Goal: Check status

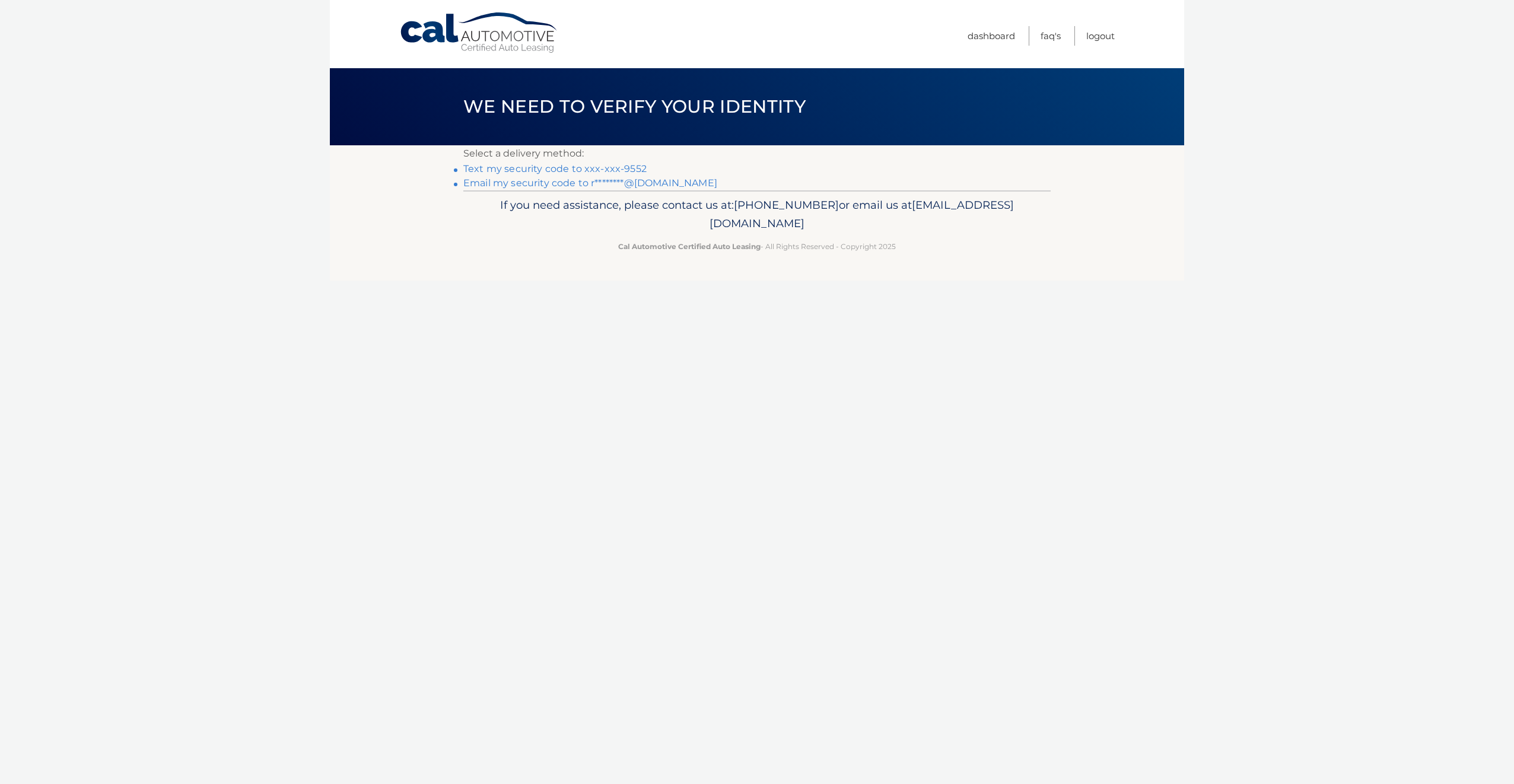
click at [495, 167] on link "Text my security code to xxx-xxx-9552" at bounding box center [555, 168] width 183 height 12
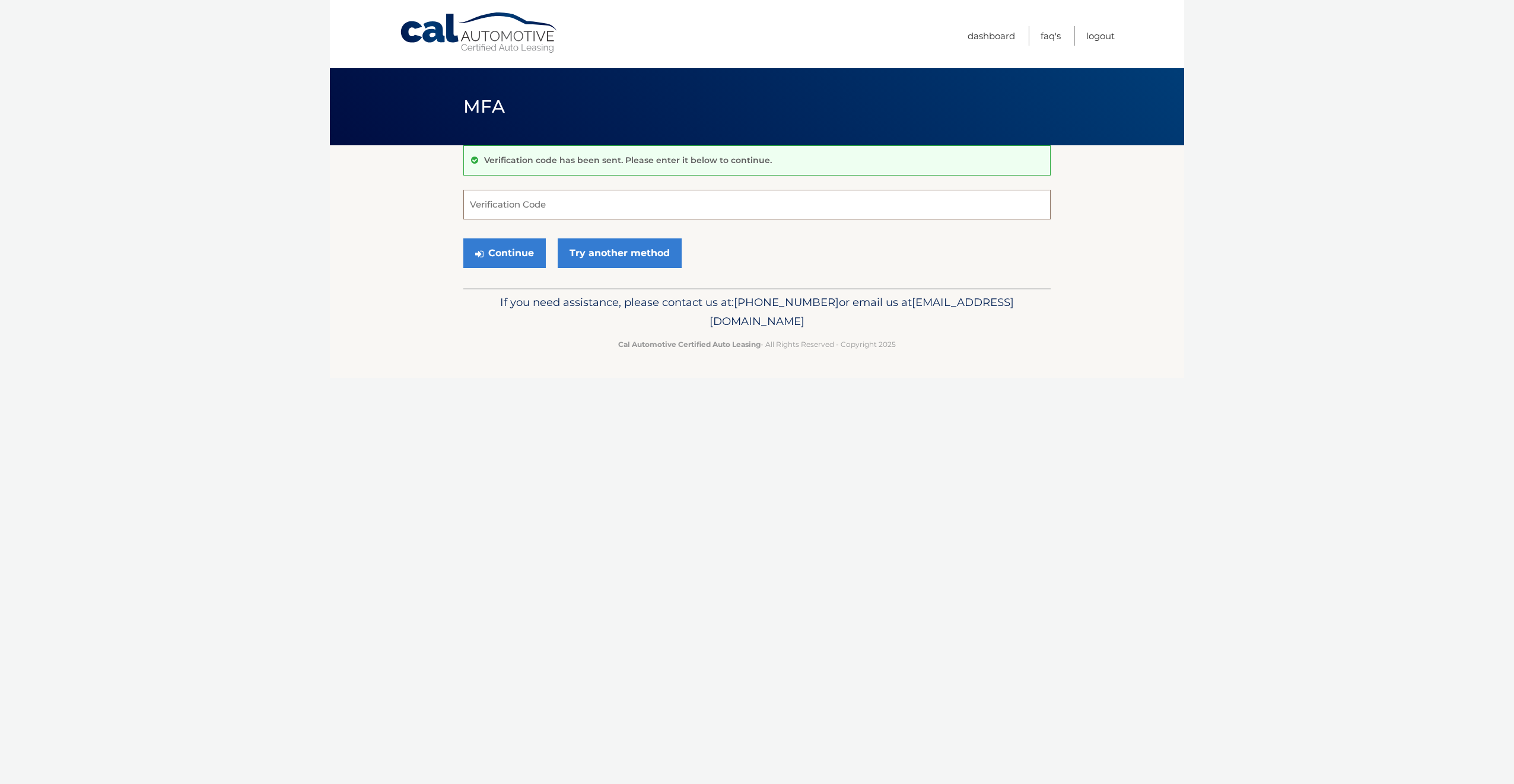
click at [709, 192] on input "Verification Code" at bounding box center [757, 205] width 587 height 30
type input "350412"
click at [464, 239] on button "Continue" at bounding box center [505, 254] width 83 height 30
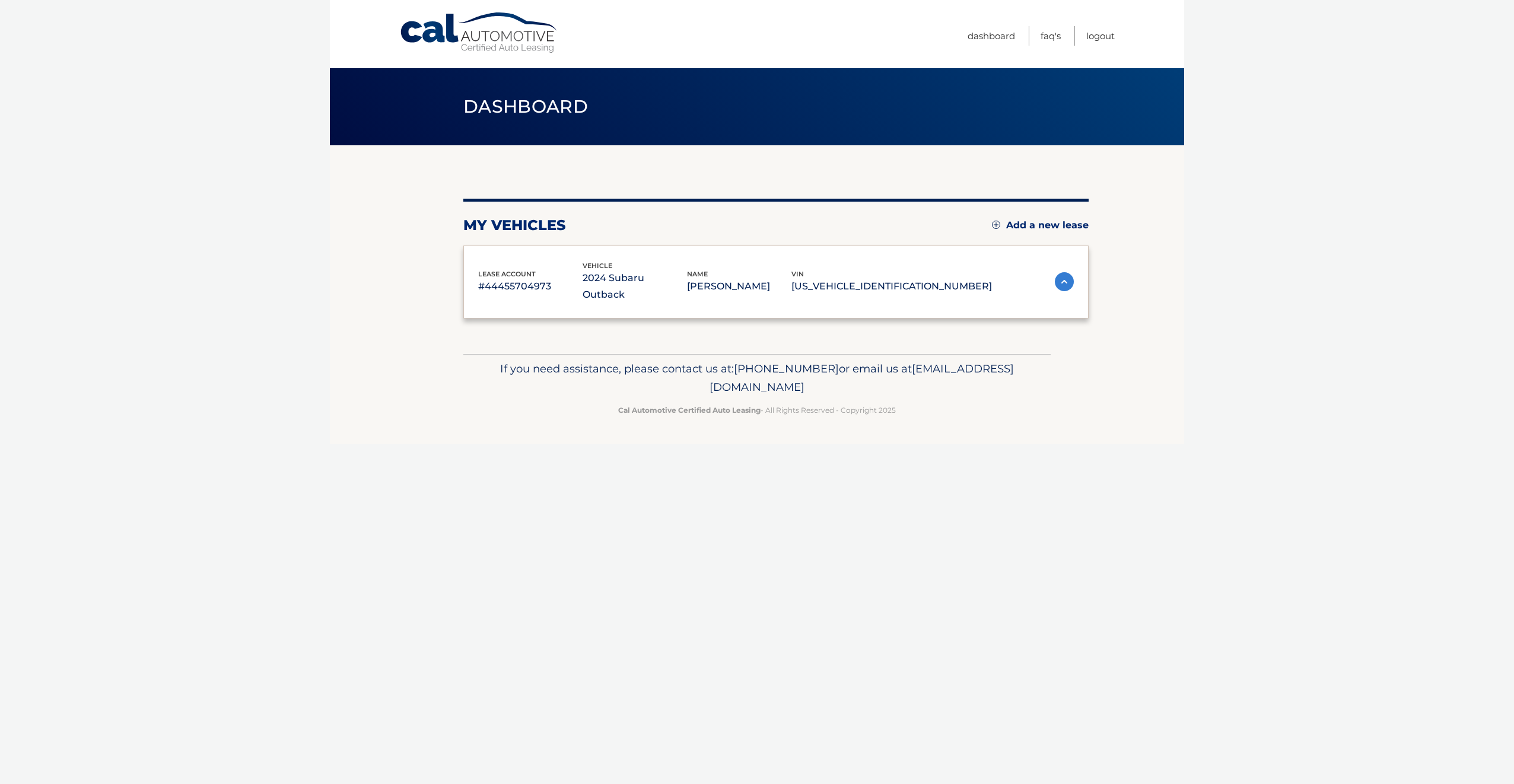
click at [534, 255] on div "lease account #44455704973 vehicle 2024 Subaru Outback name RANDALL HERRERA vin…" at bounding box center [776, 282] width 625 height 74
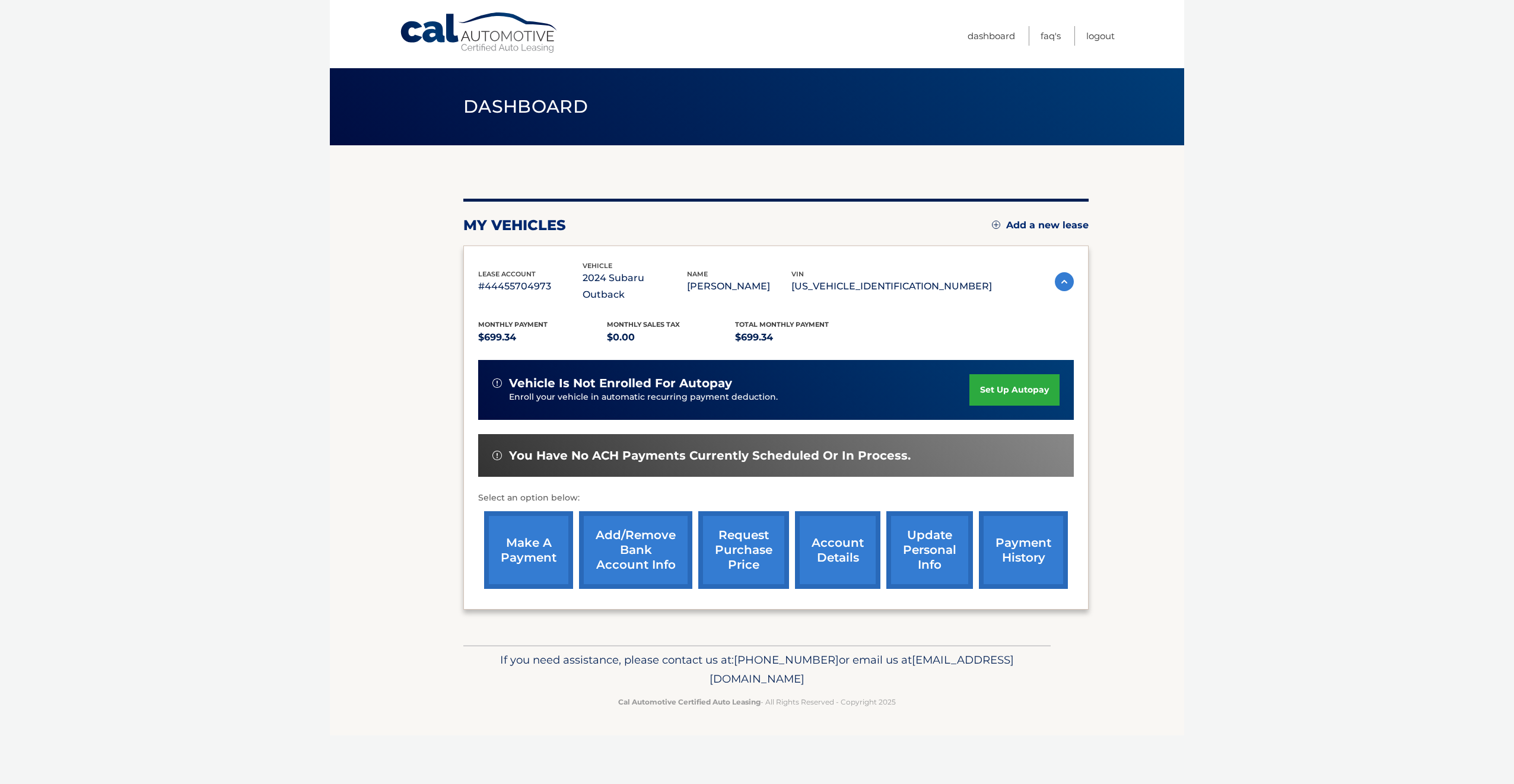
click at [846, 534] on link "account details" at bounding box center [837, 550] width 85 height 78
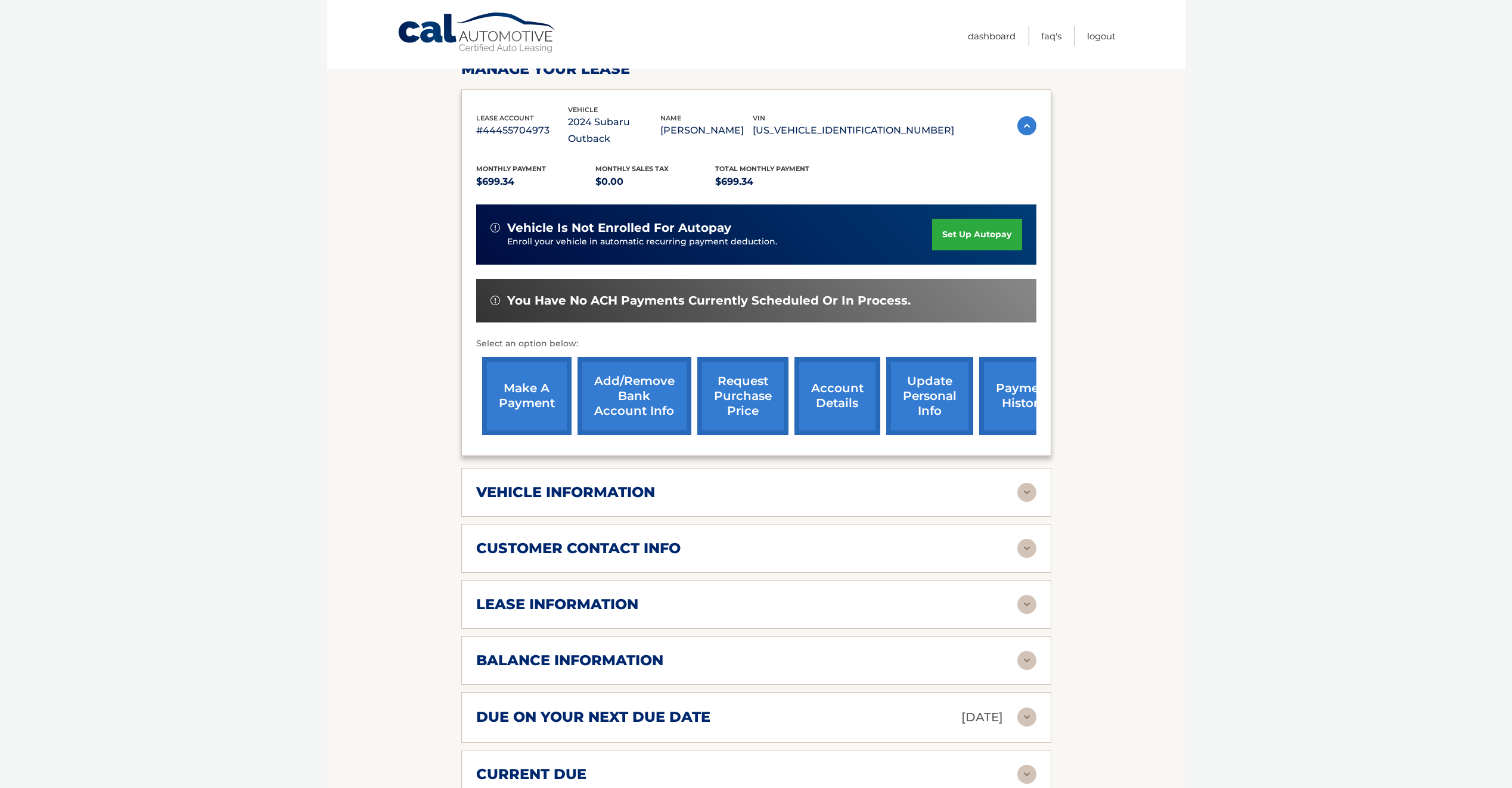
scroll to position [179, 0]
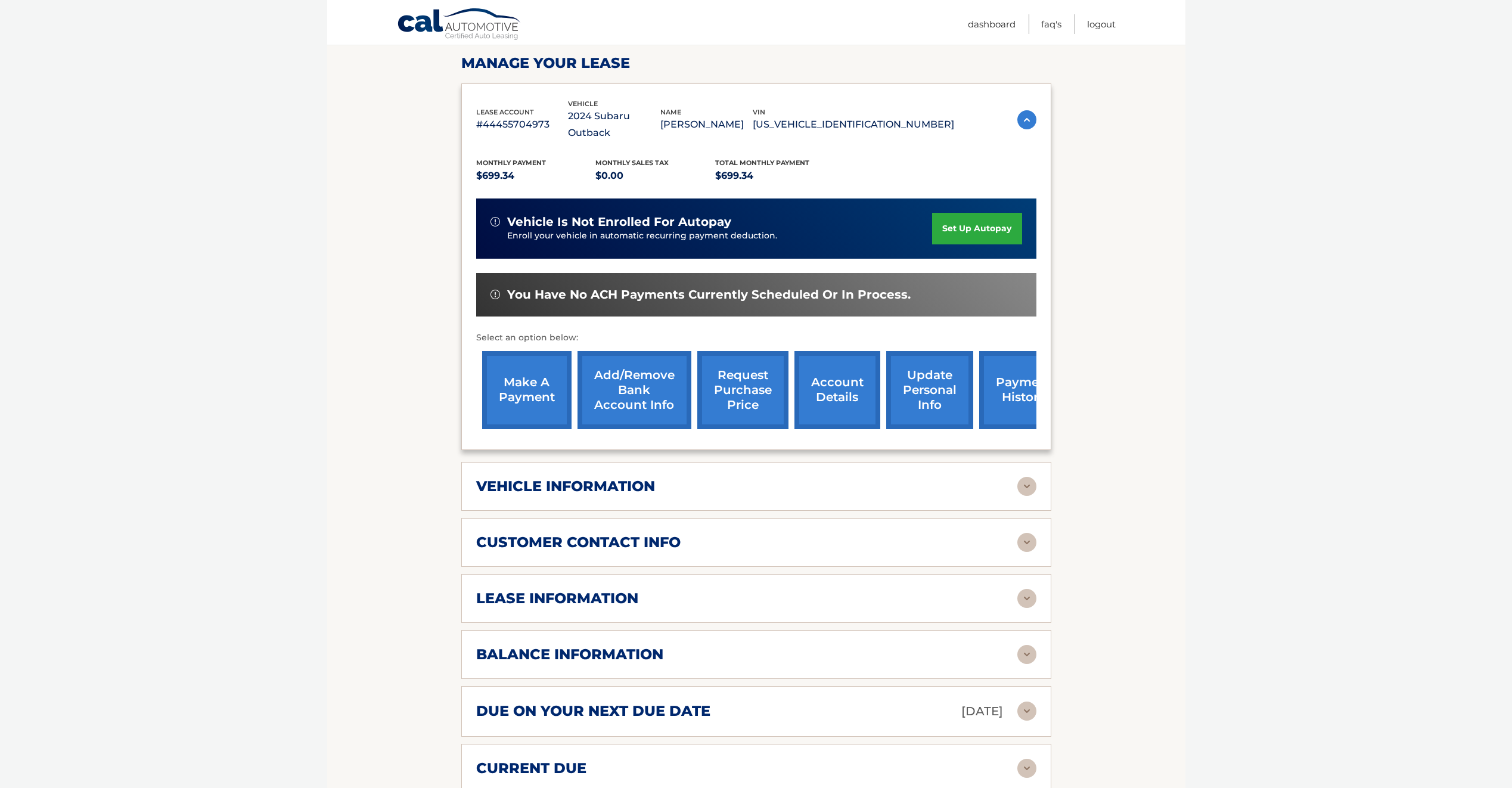
click at [1029, 591] on div "lease information Contract Start Date [DATE] Term 39 Maturity Date [DATE] Start…" at bounding box center [756, 598] width 590 height 49
click at [1022, 589] on img at bounding box center [1027, 599] width 19 height 19
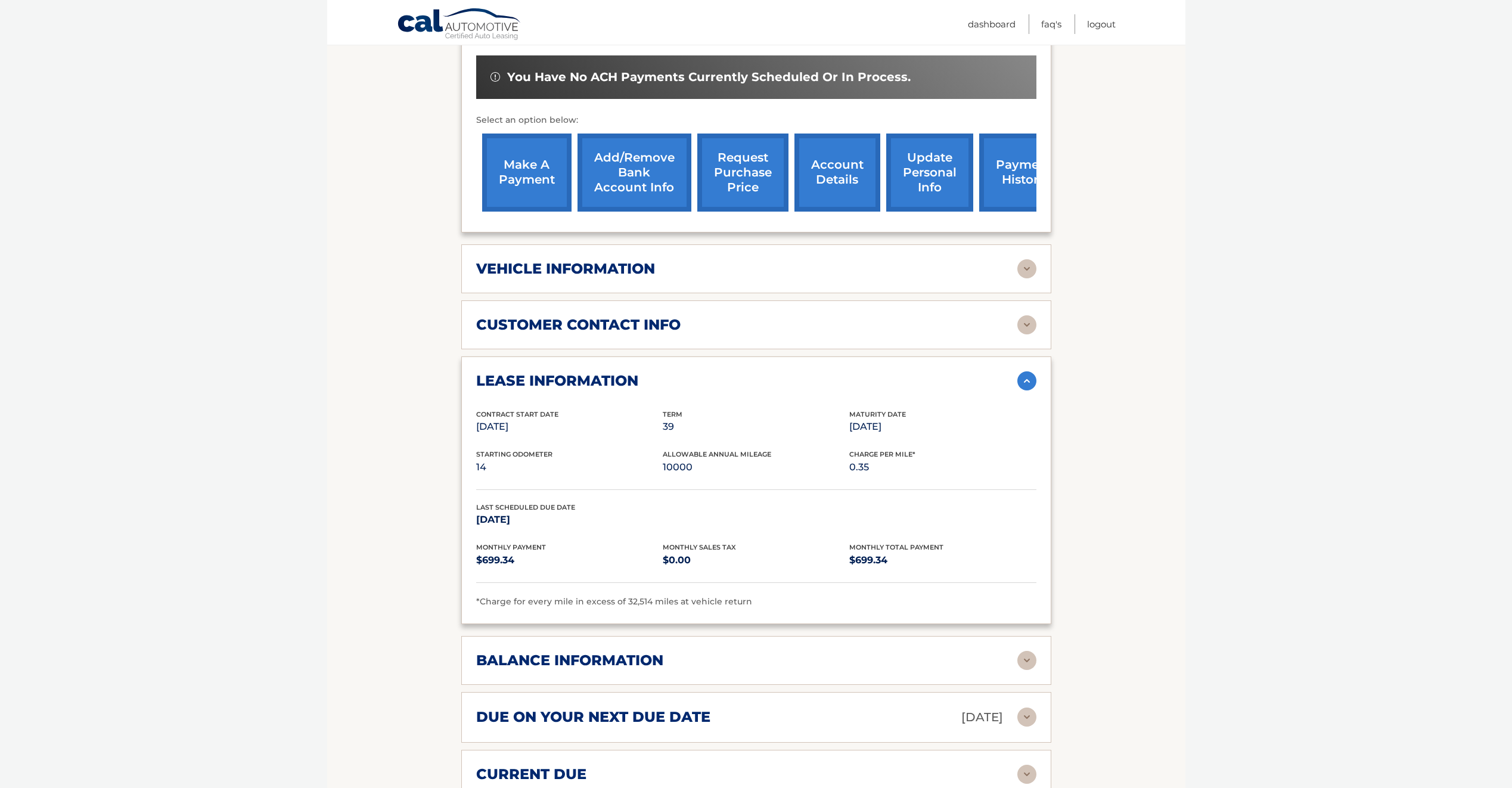
scroll to position [417, 0]
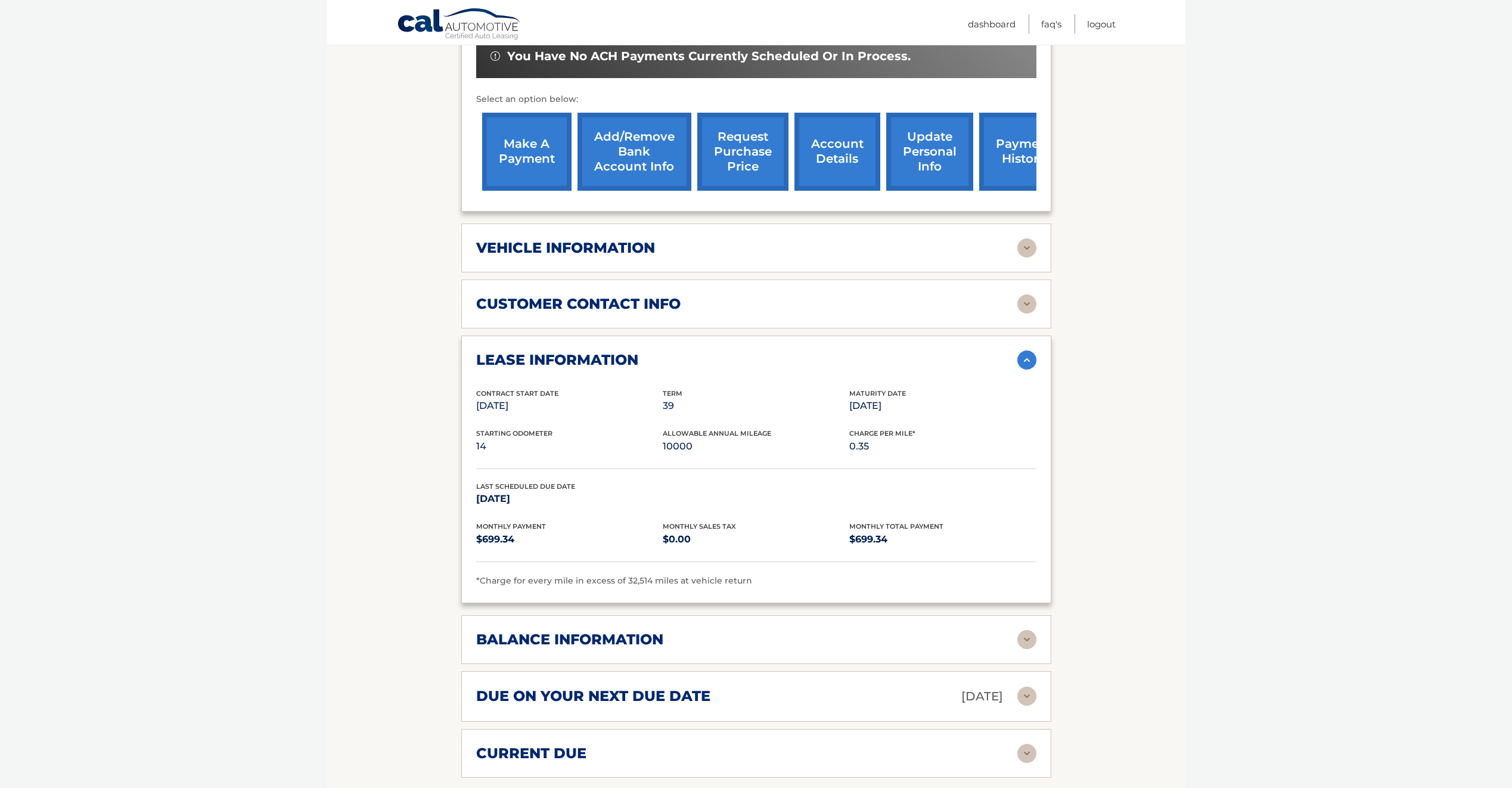
click at [1033, 630] on img at bounding box center [1027, 640] width 19 height 19
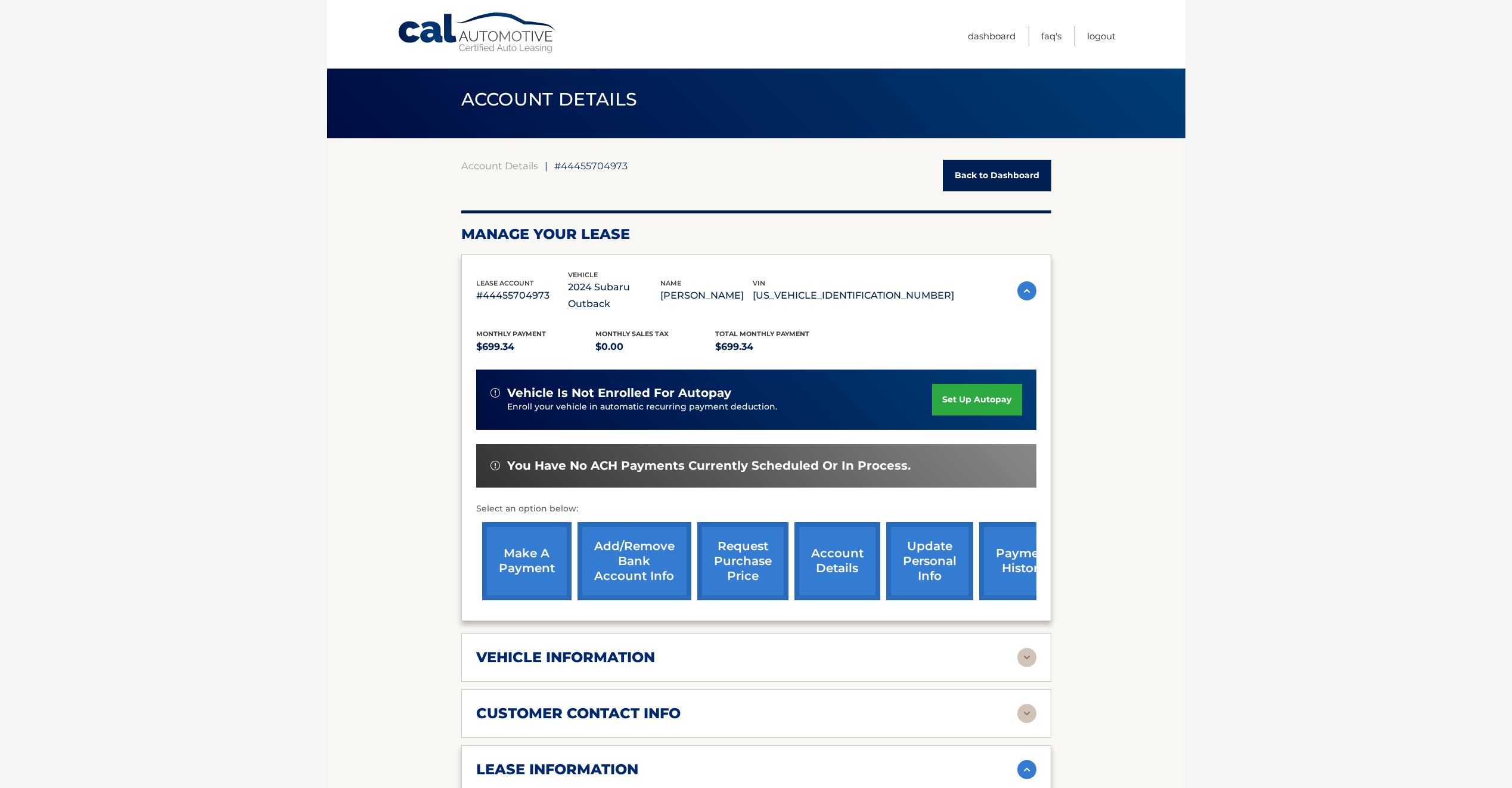
scroll to position [0, 0]
